Goal: Task Accomplishment & Management: Manage account settings

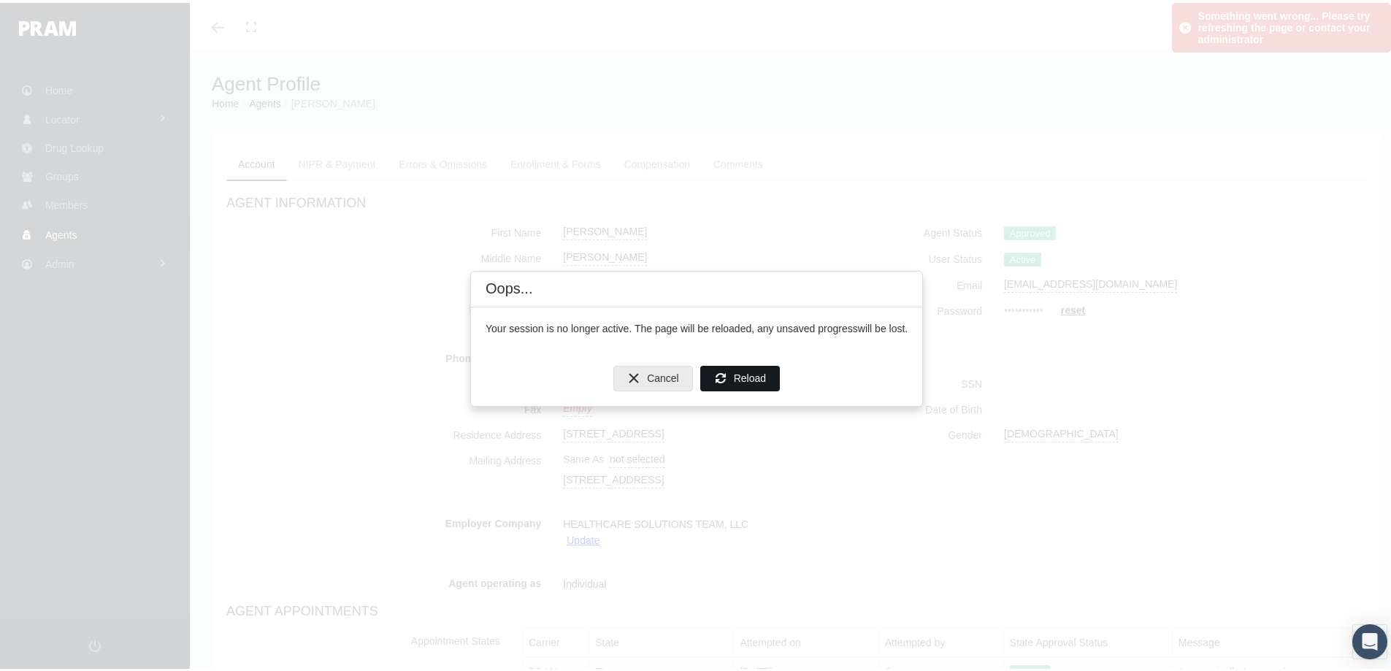
click at [743, 374] on span "Reload" at bounding box center [750, 376] width 32 height 12
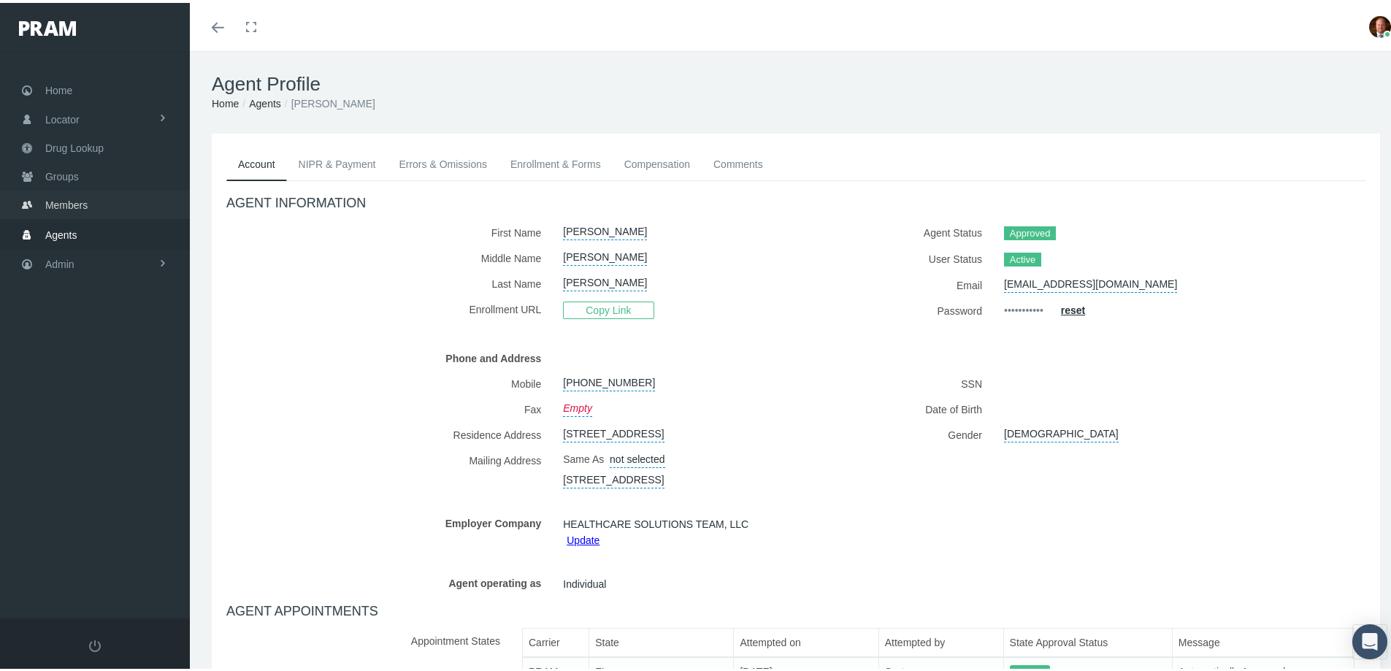
click at [52, 196] on span "Members" at bounding box center [66, 202] width 42 height 28
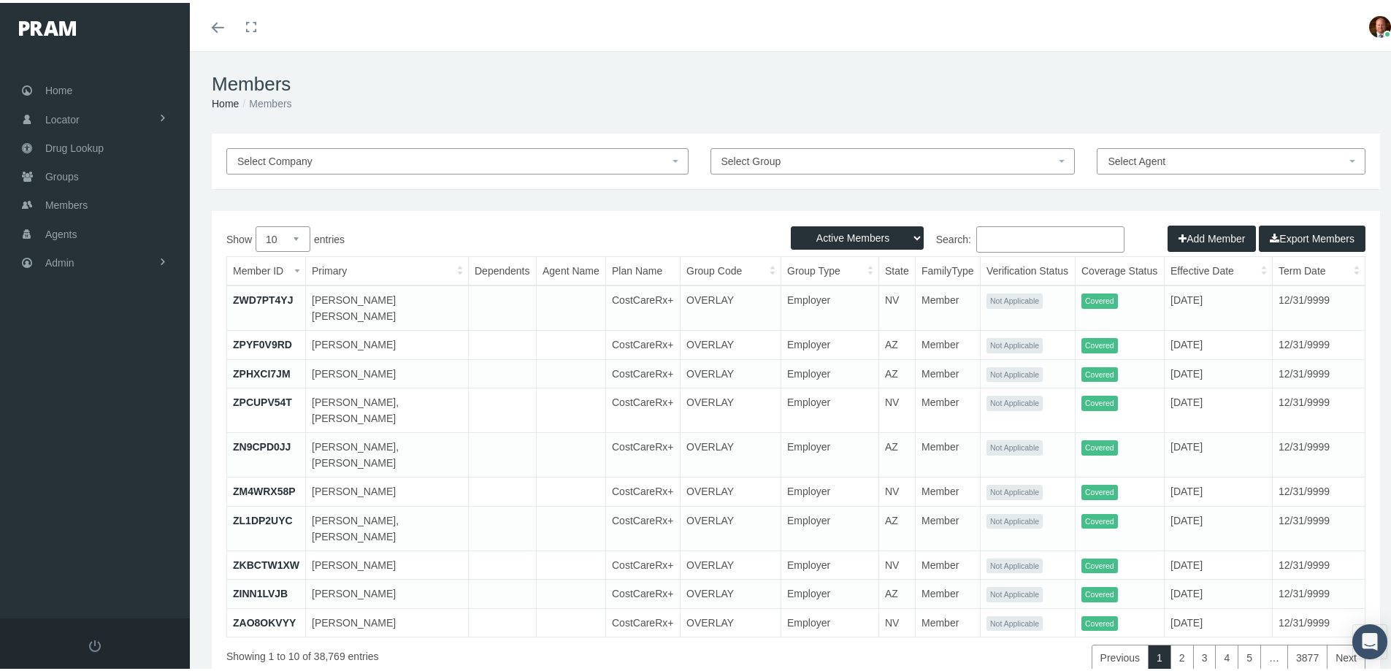
click at [996, 235] on input "Search:" at bounding box center [1051, 237] width 148 height 26
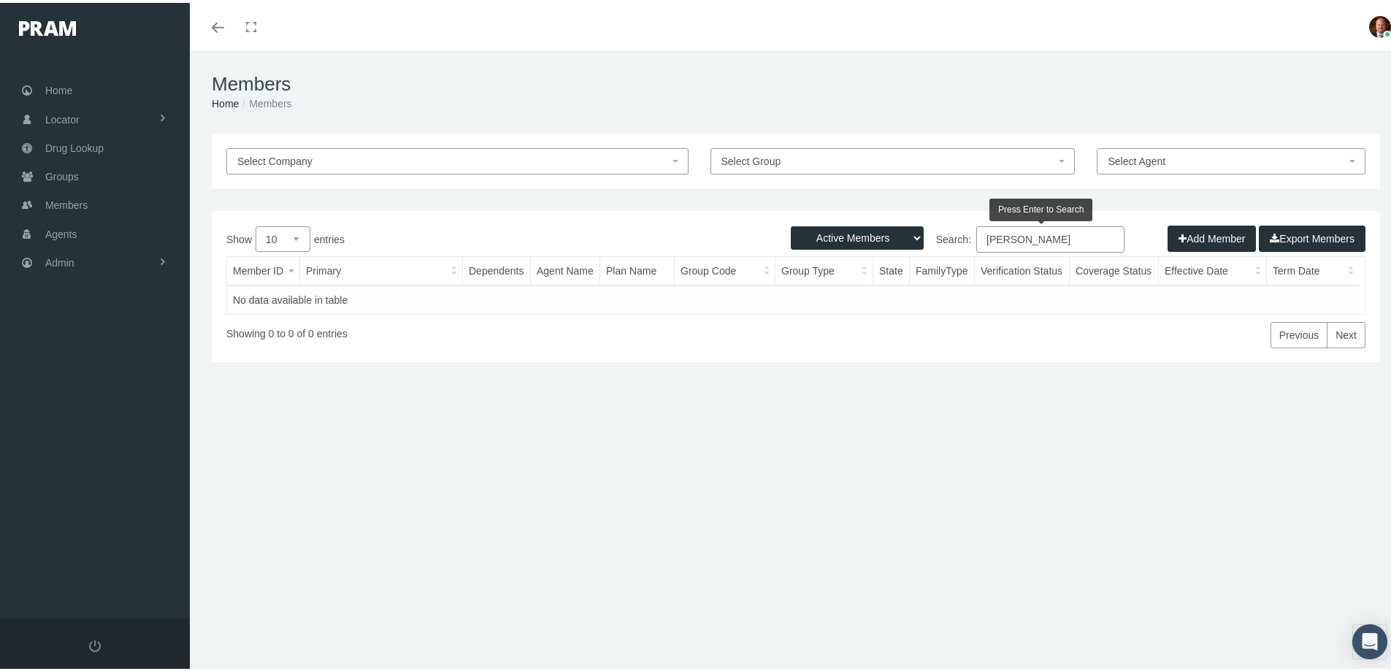
click at [1034, 237] on input "george mccormick" at bounding box center [1051, 237] width 148 height 26
type input "george mccormick"
drag, startPoint x: 1016, startPoint y: 238, endPoint x: 973, endPoint y: 243, distance: 43.4
click at [977, 243] on input "george mccormick" at bounding box center [1051, 237] width 148 height 26
click at [906, 232] on select "Active Members Terminated Members Active & Terminated" at bounding box center [857, 235] width 133 height 23
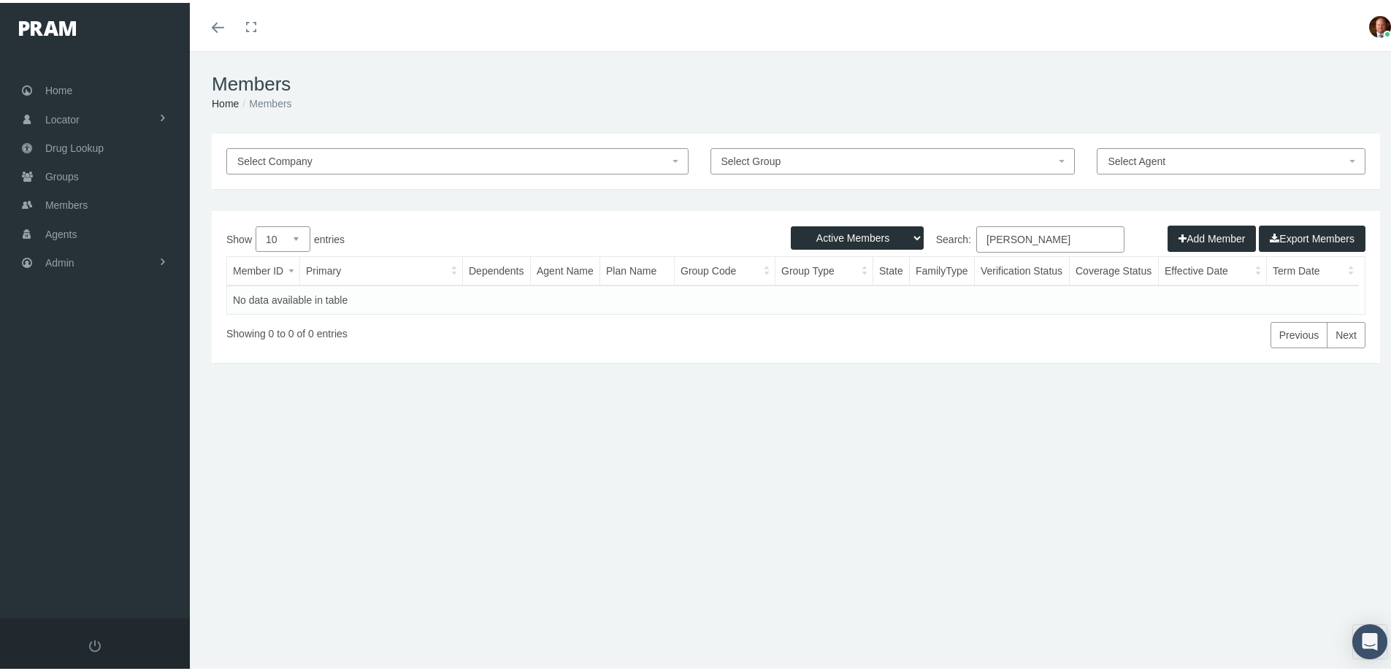
select select "2"
click at [791, 224] on select "Active Members Terminated Members Active & Terminated" at bounding box center [857, 235] width 133 height 23
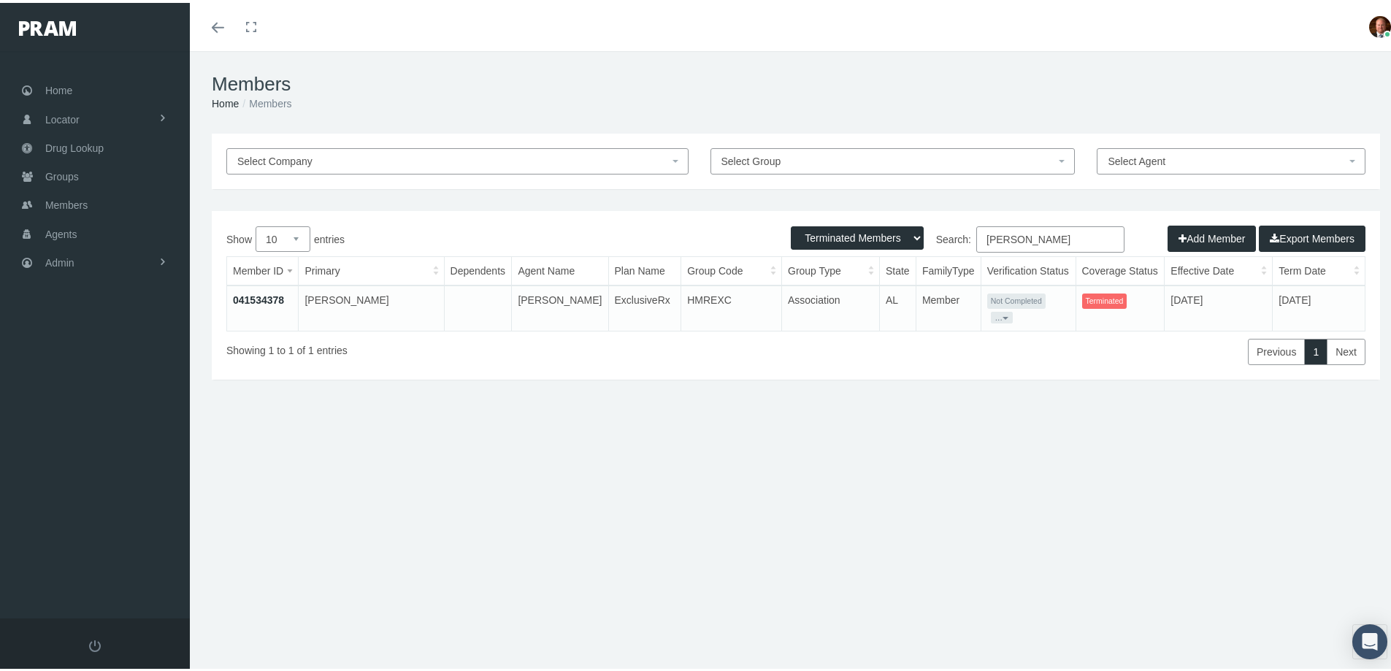
click at [264, 294] on link "041534378" at bounding box center [258, 297] width 51 height 12
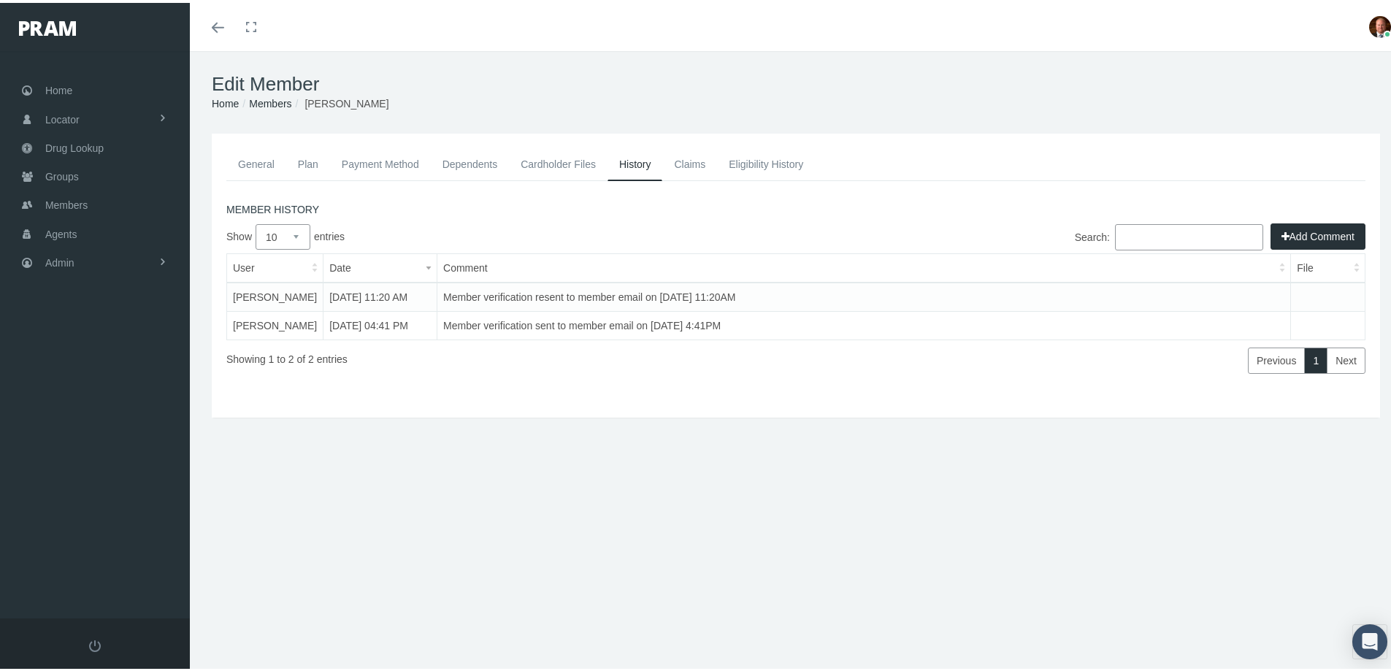
click at [256, 161] on link "General" at bounding box center [256, 161] width 60 height 32
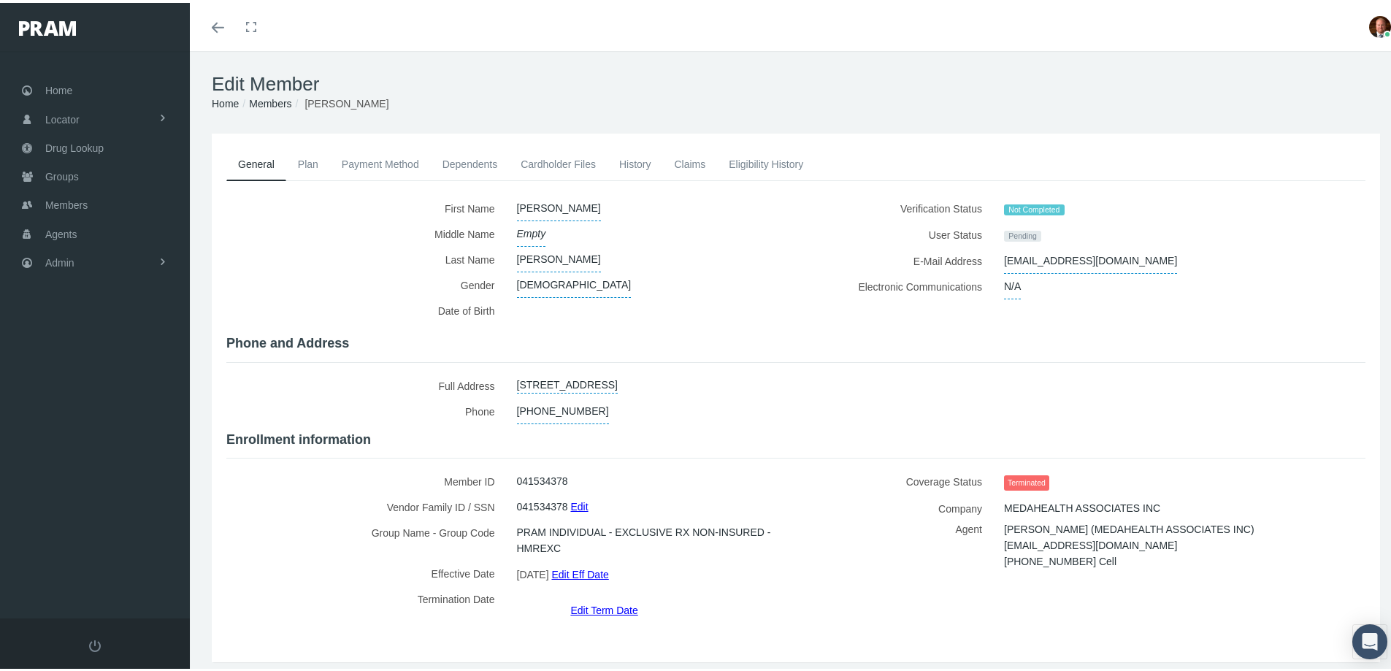
click at [759, 156] on link "Eligibility History" at bounding box center [766, 161] width 98 height 32
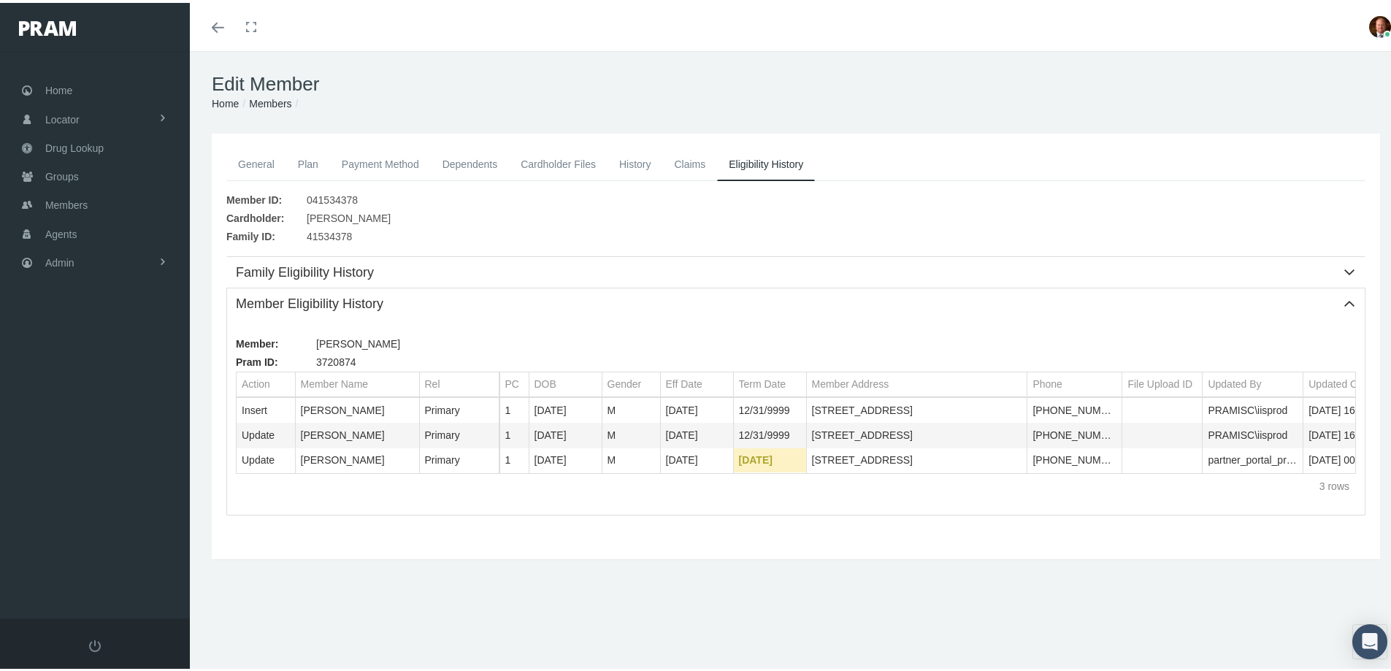
click at [260, 164] on link "General" at bounding box center [256, 161] width 60 height 32
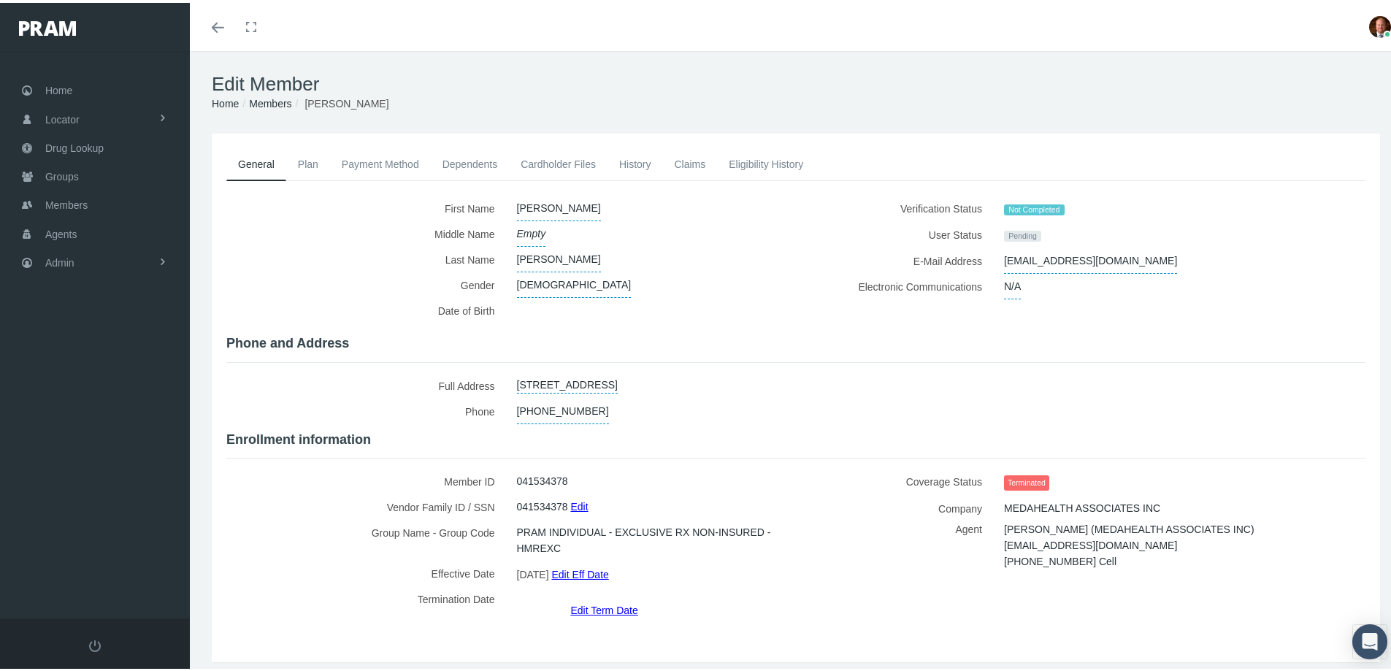
click at [595, 597] on link "Edit Term Date" at bounding box center [603, 607] width 67 height 21
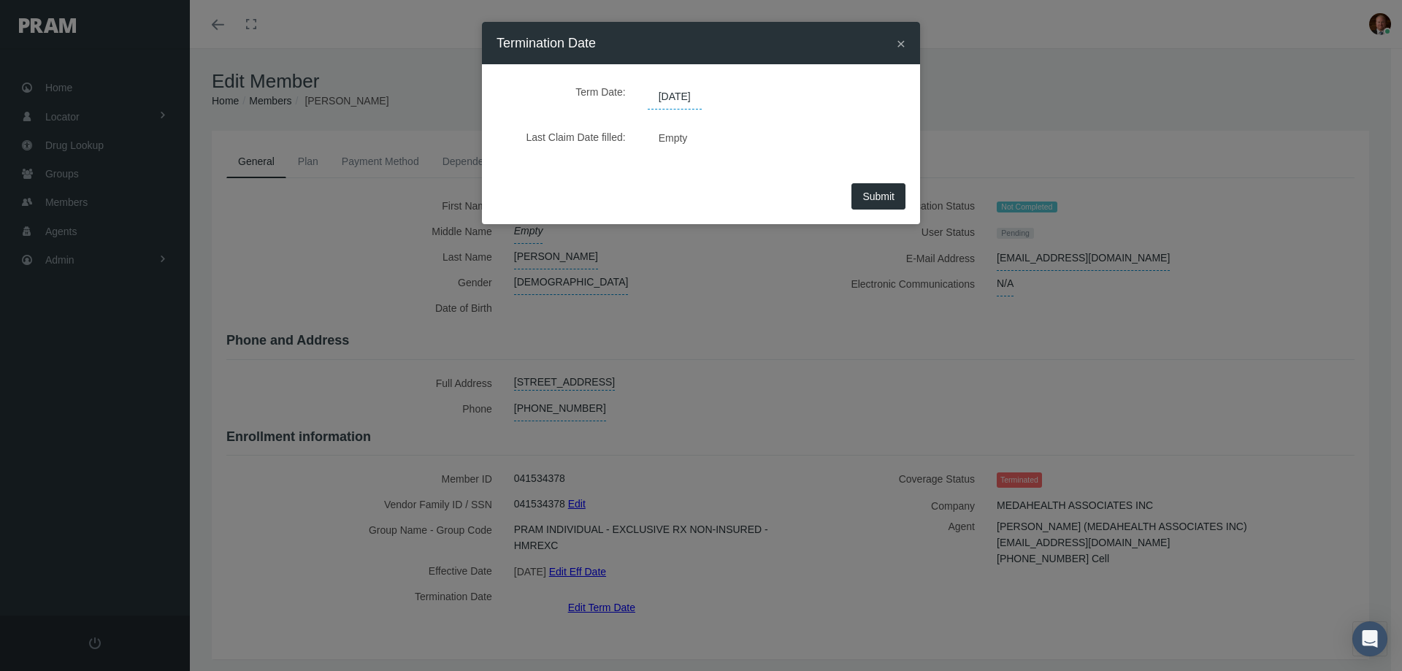
drag, startPoint x: 709, startPoint y: 94, endPoint x: 652, endPoint y: 91, distance: 57.0
click at [652, 91] on span "[DATE]" at bounding box center [675, 97] width 54 height 25
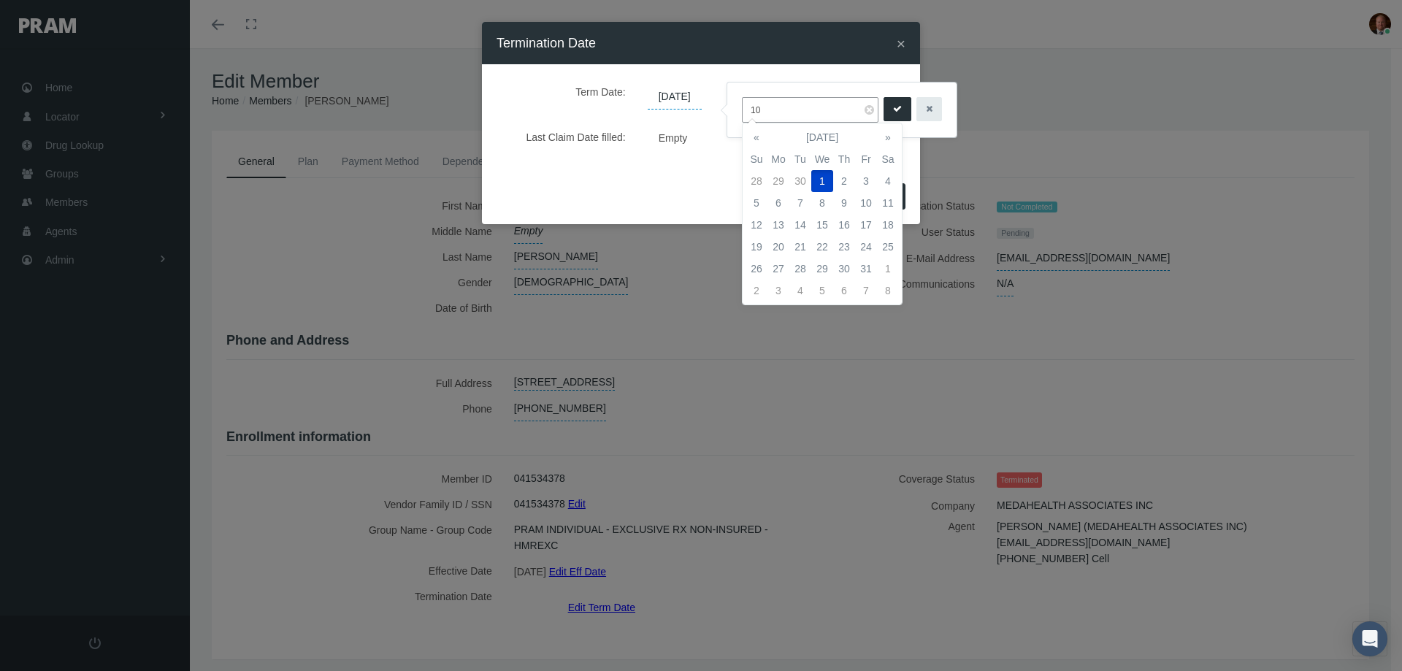
type input "1"
type input "12/31/9999"
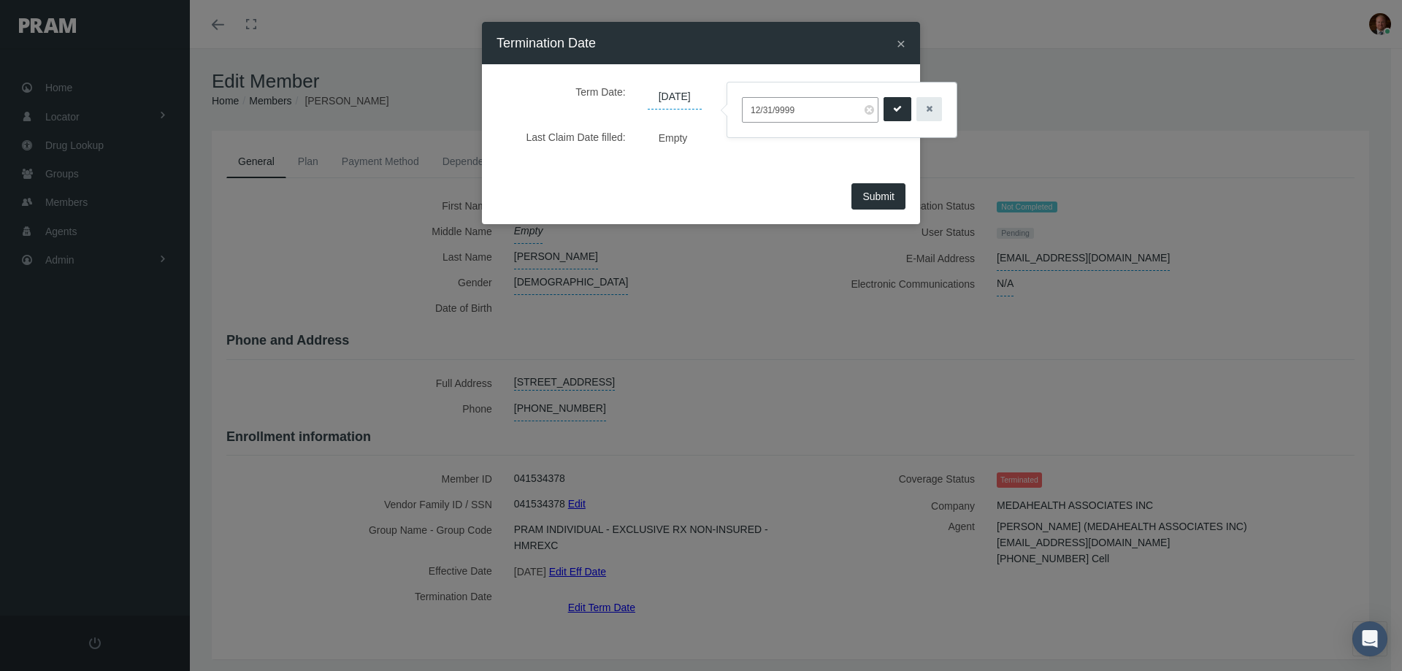
click at [898, 113] on icon "submit" at bounding box center [897, 109] width 9 height 14
click at [881, 197] on span "Submit" at bounding box center [879, 197] width 32 height 12
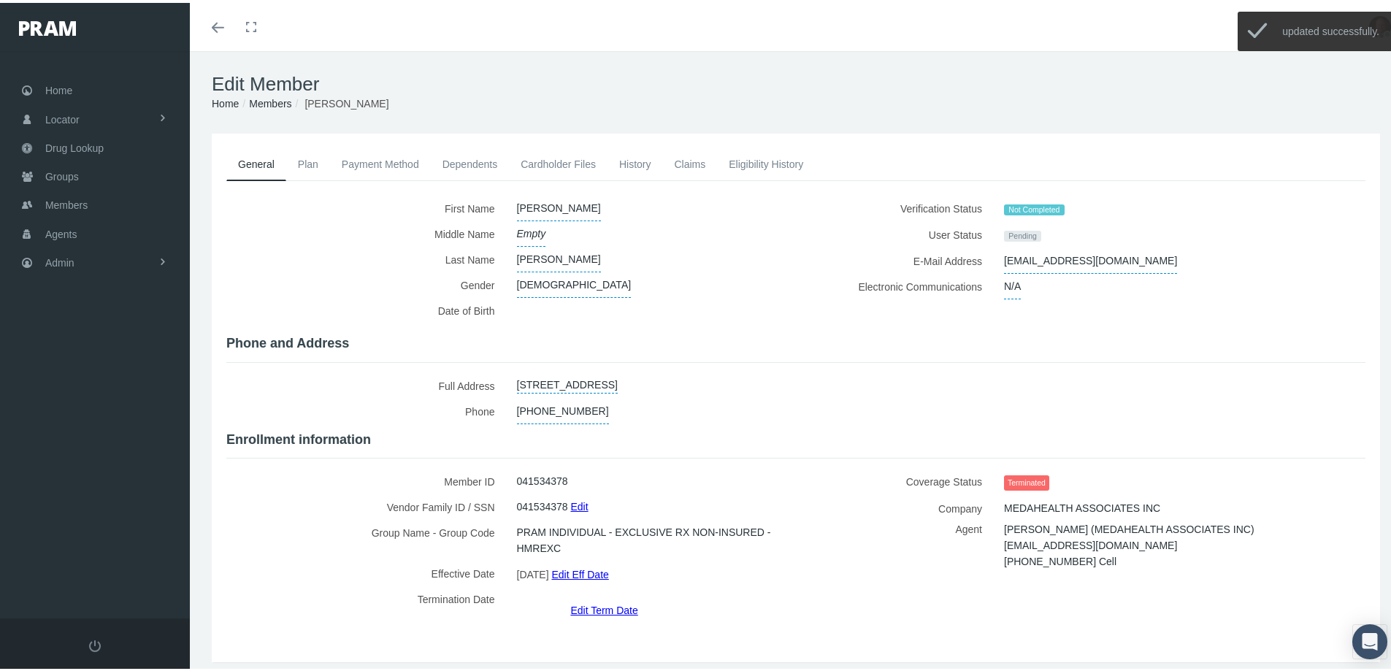
click at [635, 158] on link "History" at bounding box center [636, 161] width 56 height 32
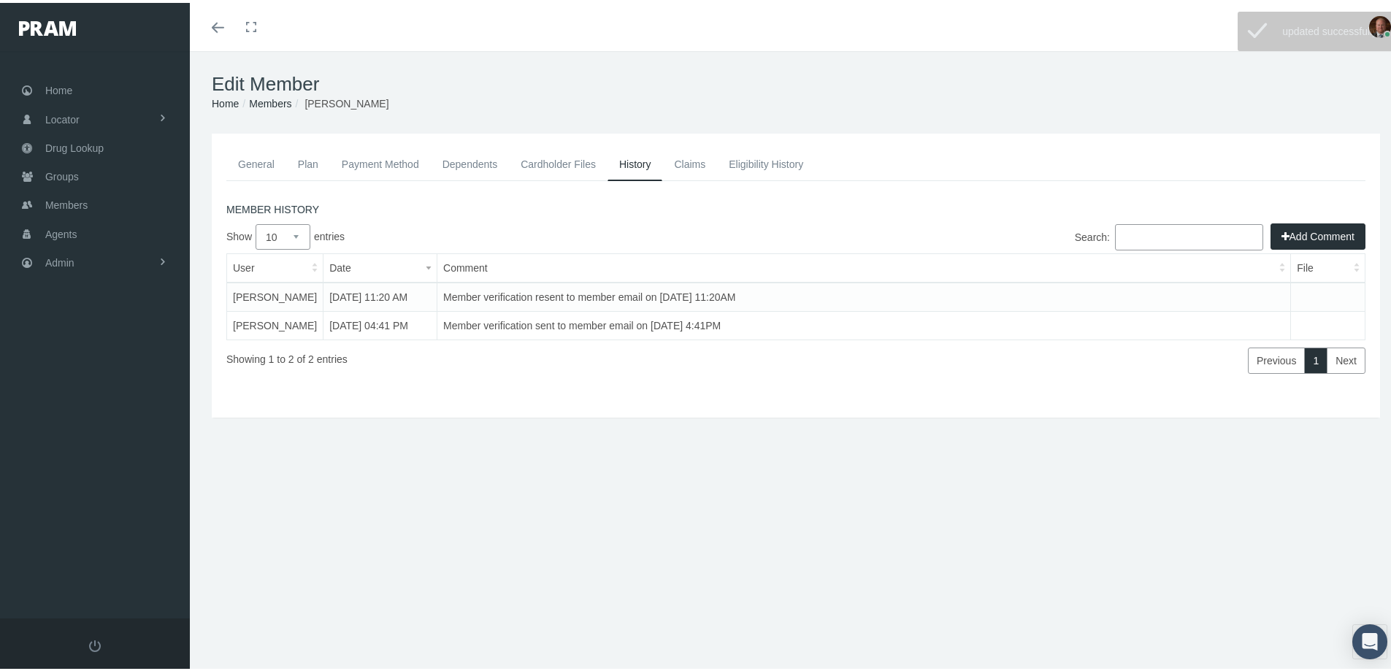
click at [1296, 234] on button "Add Comment" at bounding box center [1318, 234] width 95 height 26
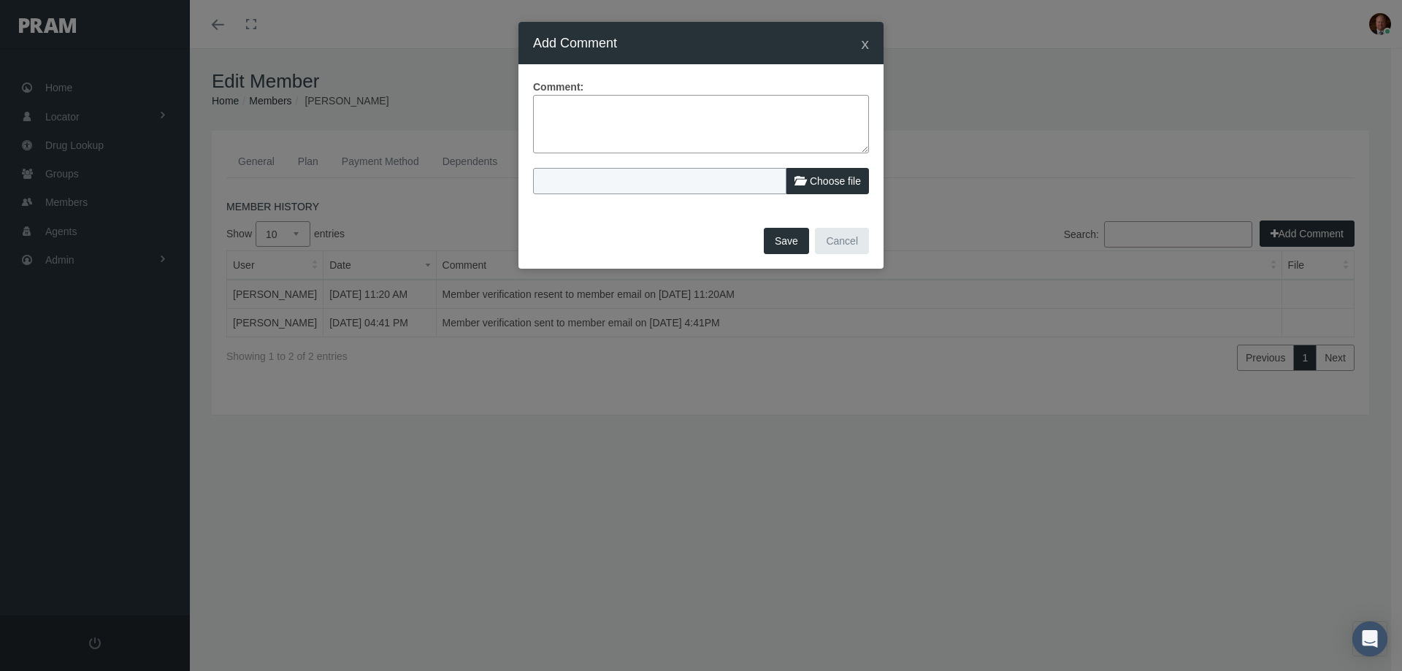
click at [641, 123] on textarea at bounding box center [701, 124] width 336 height 58
type textarea "Member was auto termed due to not completing verification. He reached out this …"
click at [782, 241] on button "Save" at bounding box center [786, 241] width 45 height 26
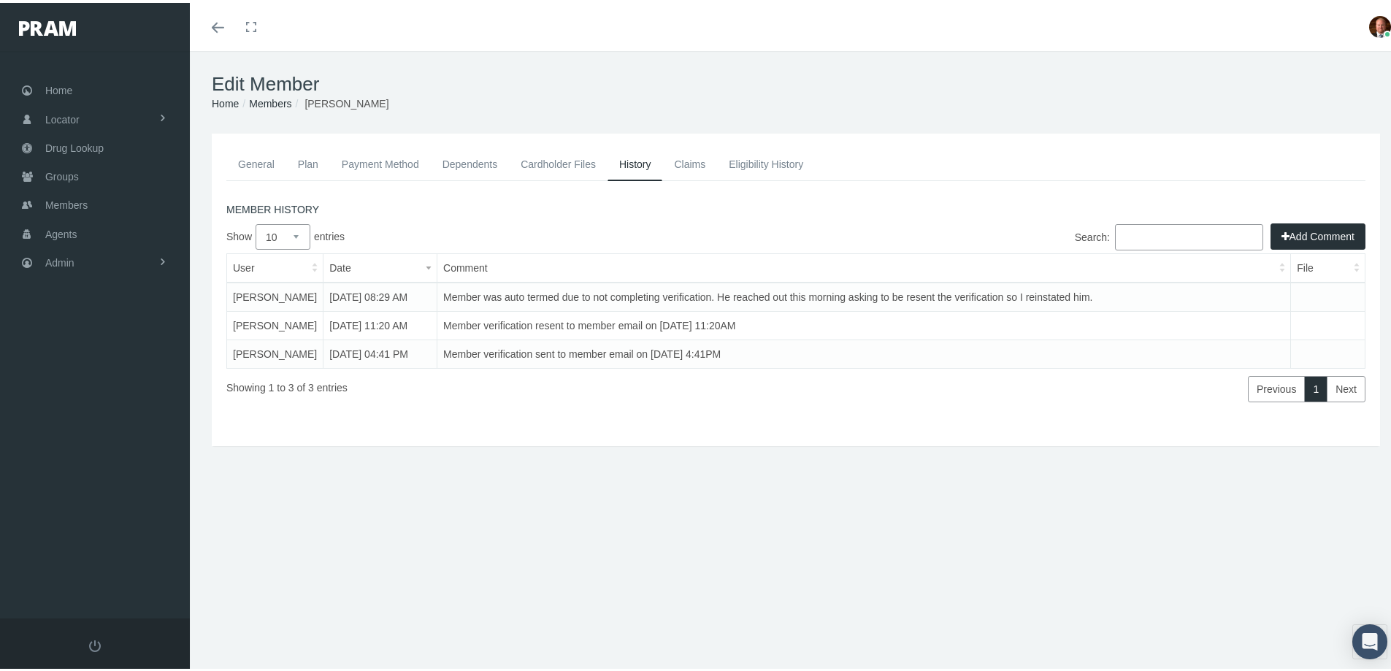
click at [271, 103] on link "Members" at bounding box center [270, 101] width 42 height 12
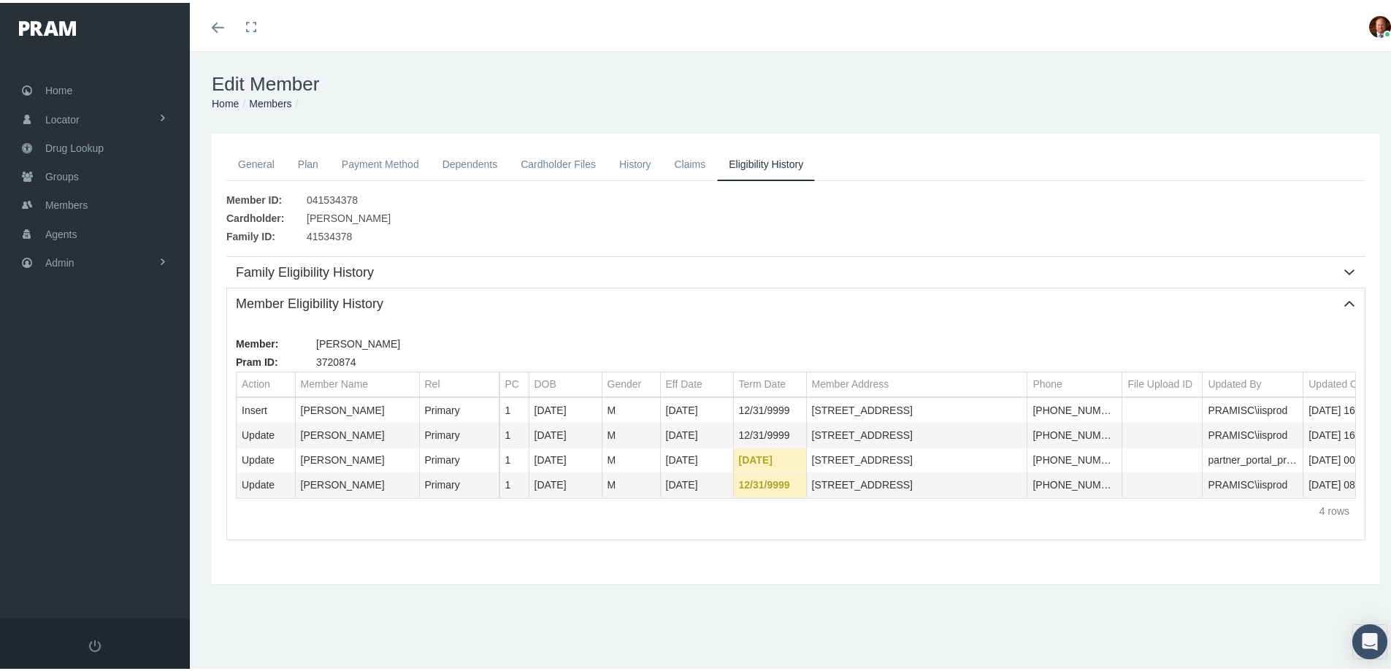
click at [264, 100] on link "Members" at bounding box center [270, 101] width 42 height 12
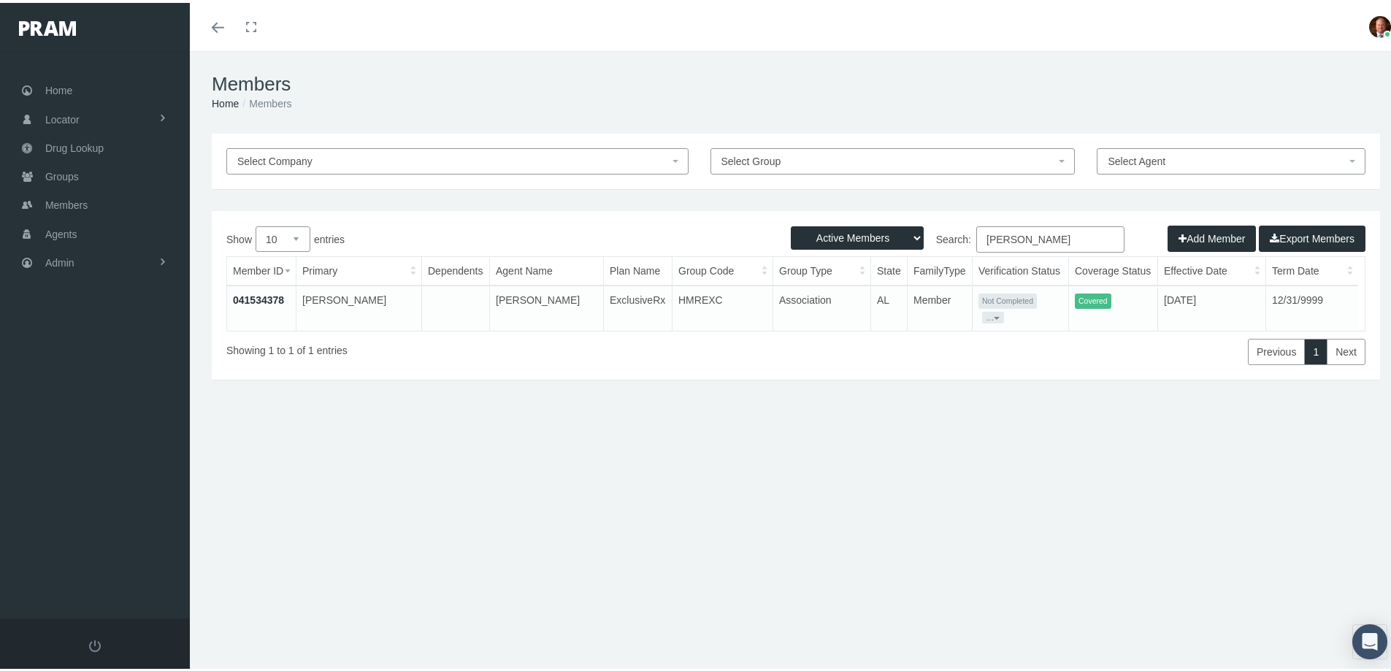
click at [993, 312] on button "..." at bounding box center [993, 315] width 22 height 12
click at [999, 364] on link "Get Invitation URL" at bounding box center [1014, 367] width 96 height 18
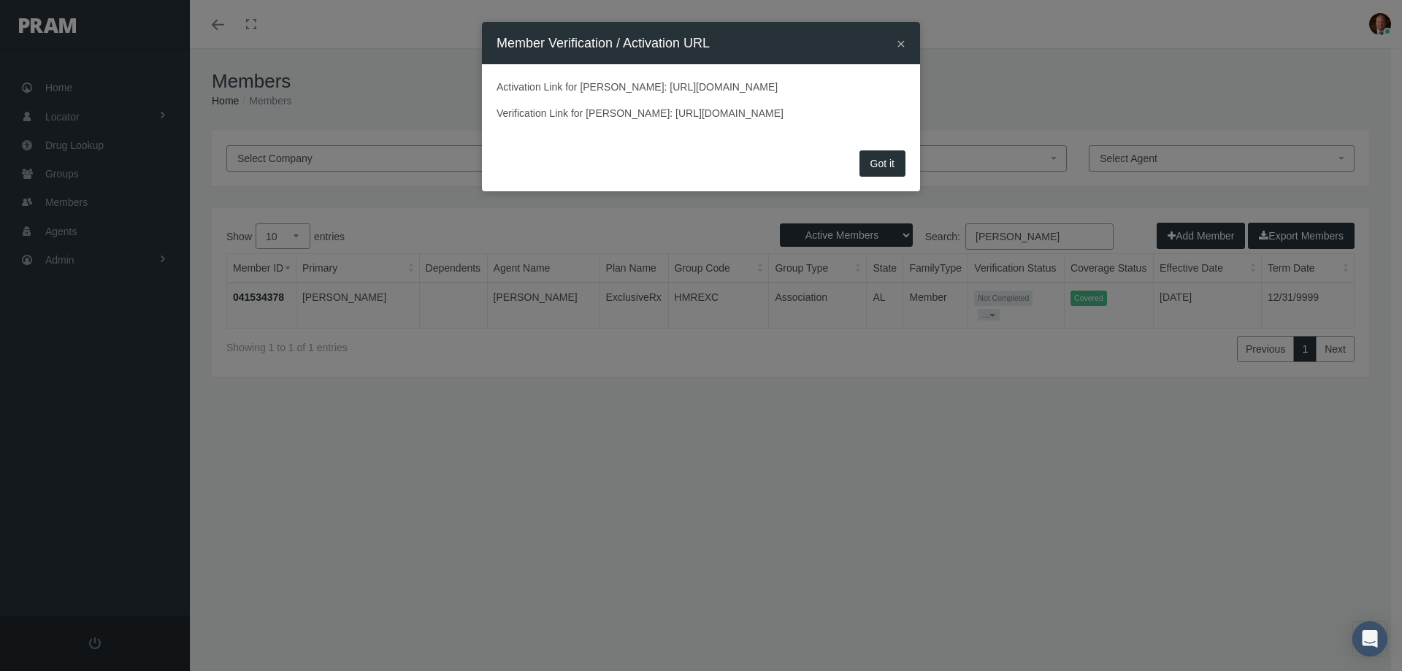
drag, startPoint x: 490, startPoint y: 145, endPoint x: 908, endPoint y: 147, distance: 417.8
click at [908, 146] on div "Activation Link for GEORGE MCCORMICK: https://prod.pram.com/processuser/0290170…" at bounding box center [701, 105] width 438 height 82
copy p "https://prod.pram.com/memberverificationprocess/0290170c31c04adbb3383aeb691a4b8e"
click at [875, 177] on button "Got it" at bounding box center [883, 163] width 46 height 26
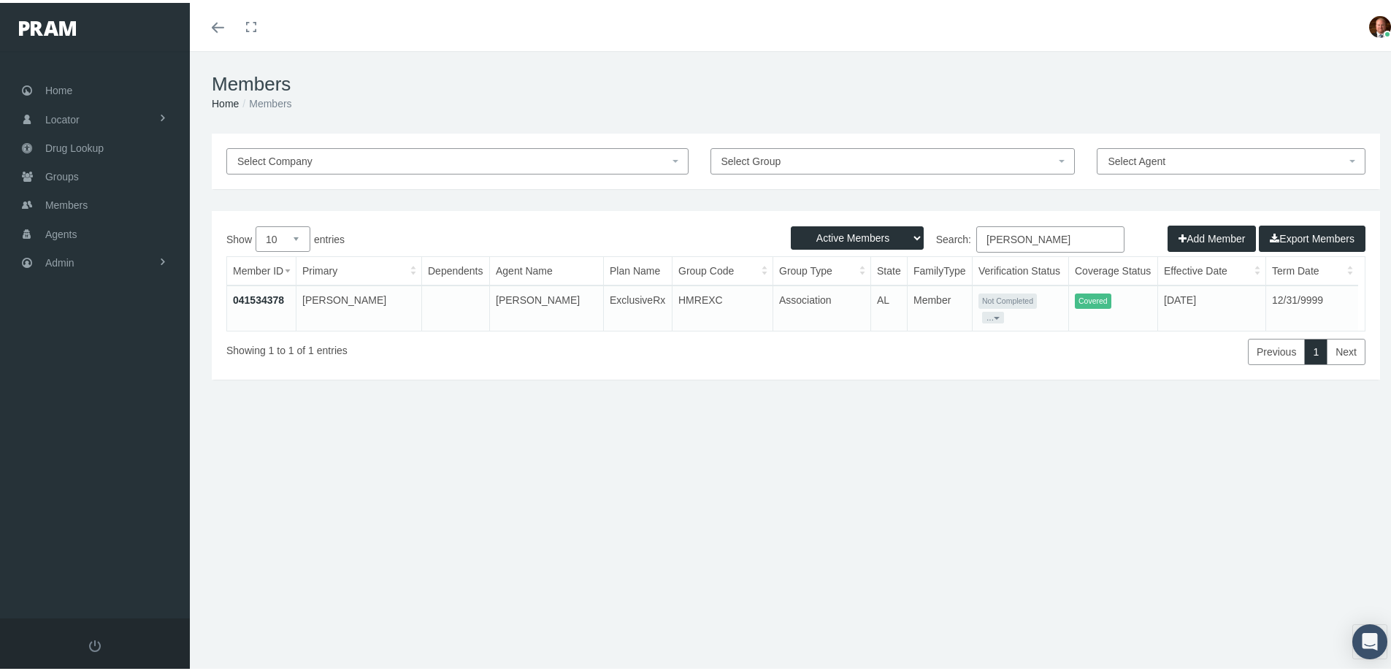
click at [256, 292] on link "041534378" at bounding box center [258, 297] width 51 height 12
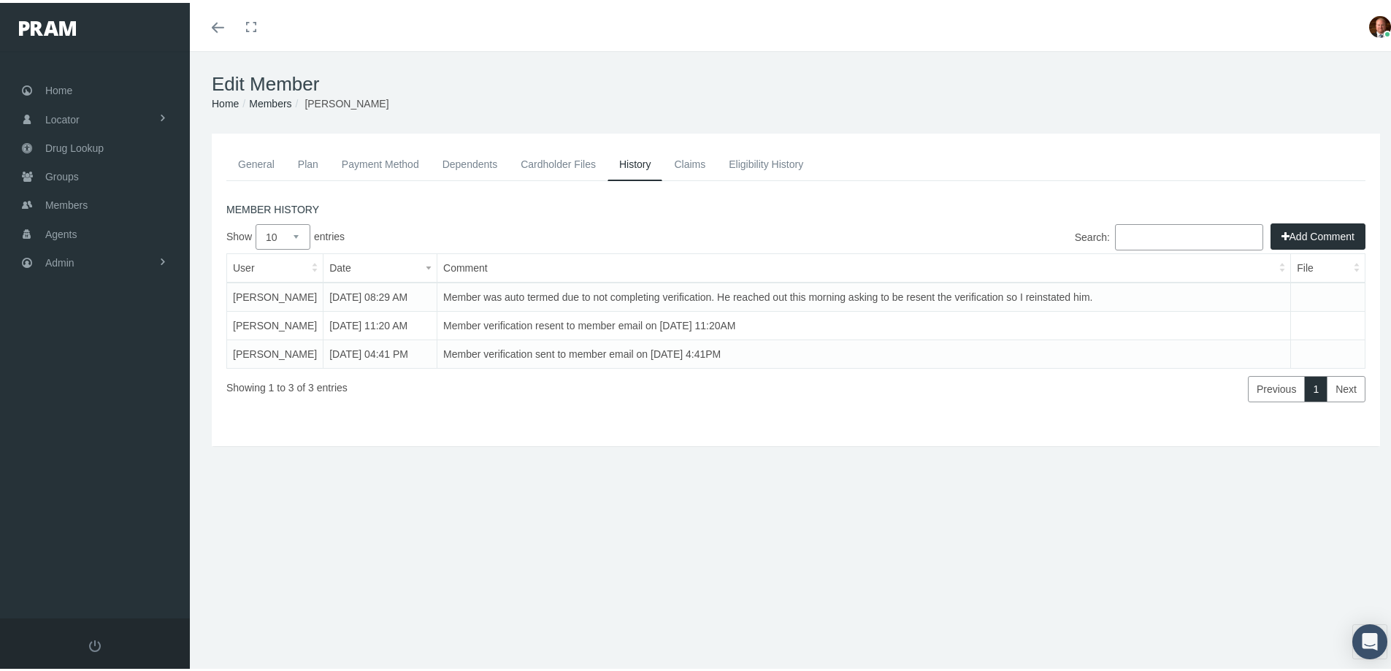
click at [383, 160] on link "Payment Method" at bounding box center [380, 161] width 101 height 32
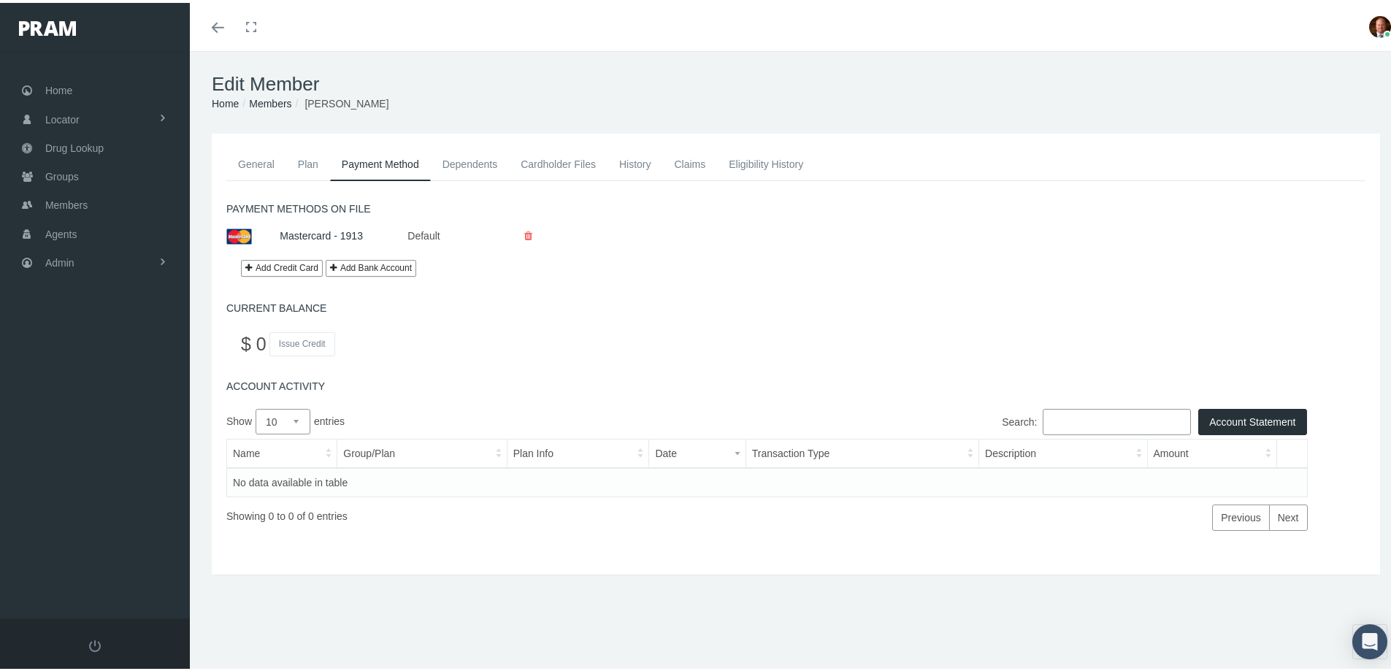
click at [259, 164] on link "General" at bounding box center [256, 161] width 60 height 32
